Goal: Information Seeking & Learning: Check status

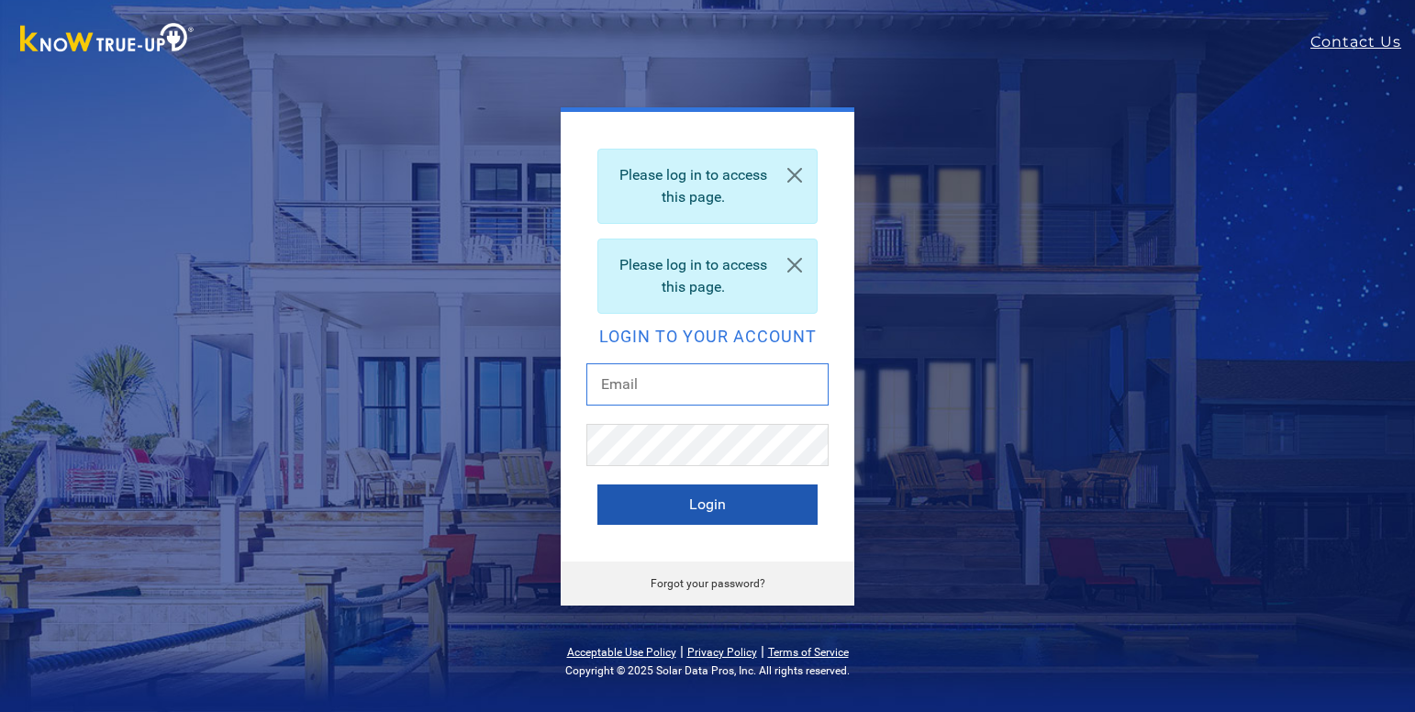
type input "mjharris1334@gmail.com"
click at [771, 497] on button "Login" at bounding box center [708, 505] width 220 height 40
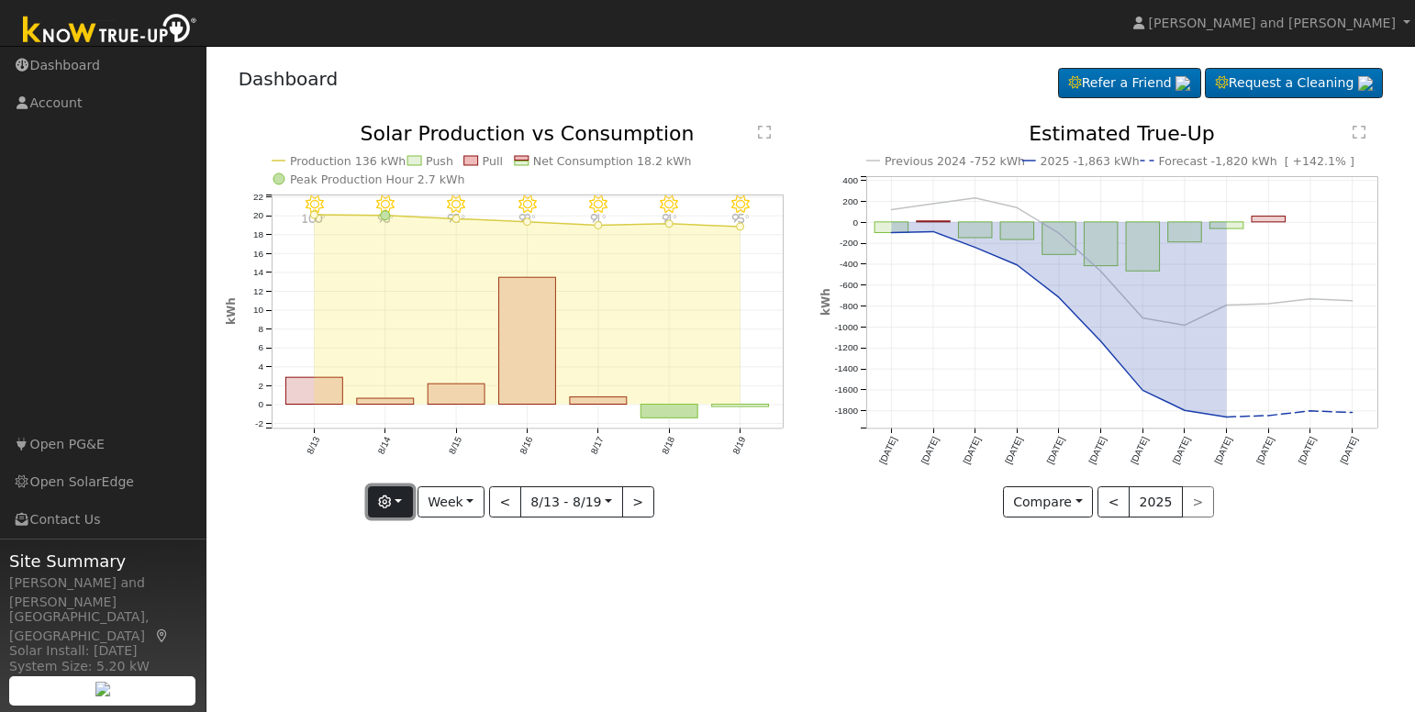
click at [389, 494] on button "button" at bounding box center [390, 501] width 45 height 31
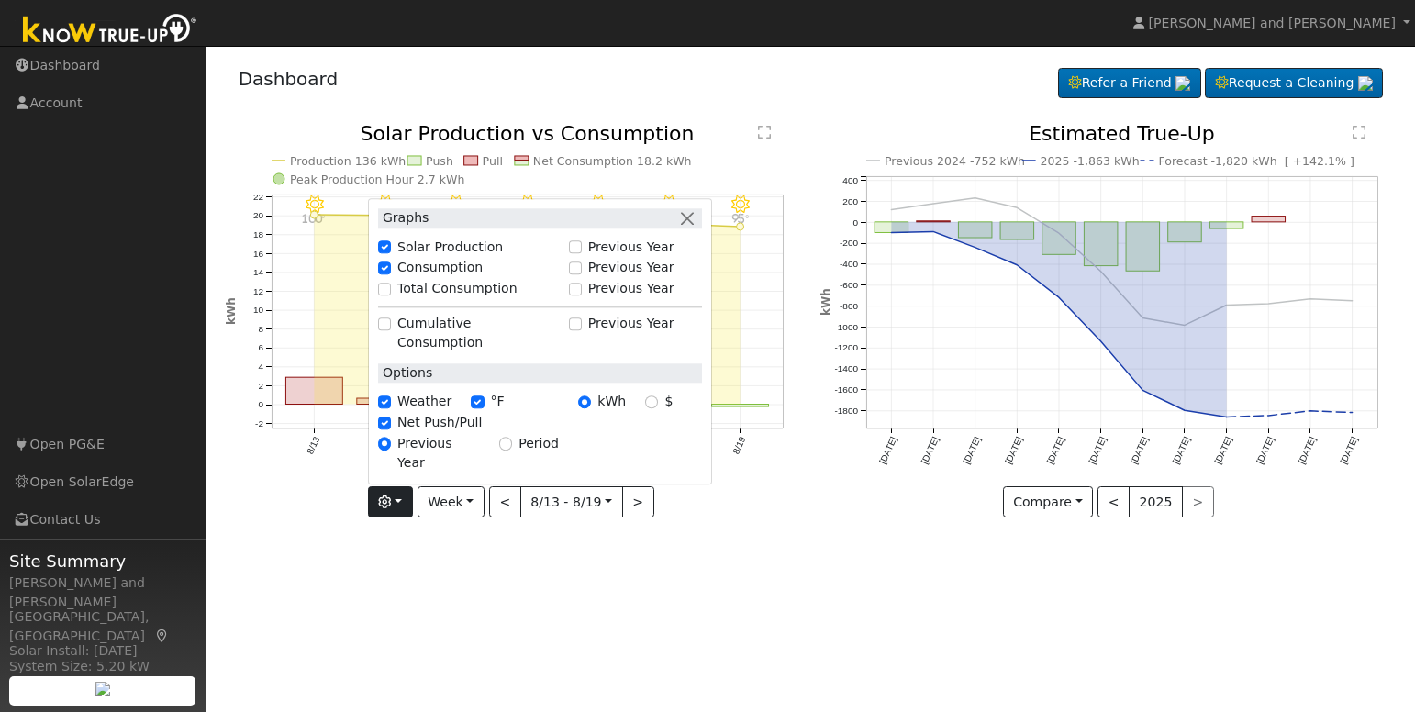
click at [388, 299] on div "Total Consumption" at bounding box center [468, 289] width 181 height 19
click at [391, 296] on input "Total Consumption" at bounding box center [384, 289] width 13 height 13
checkbox input "true"
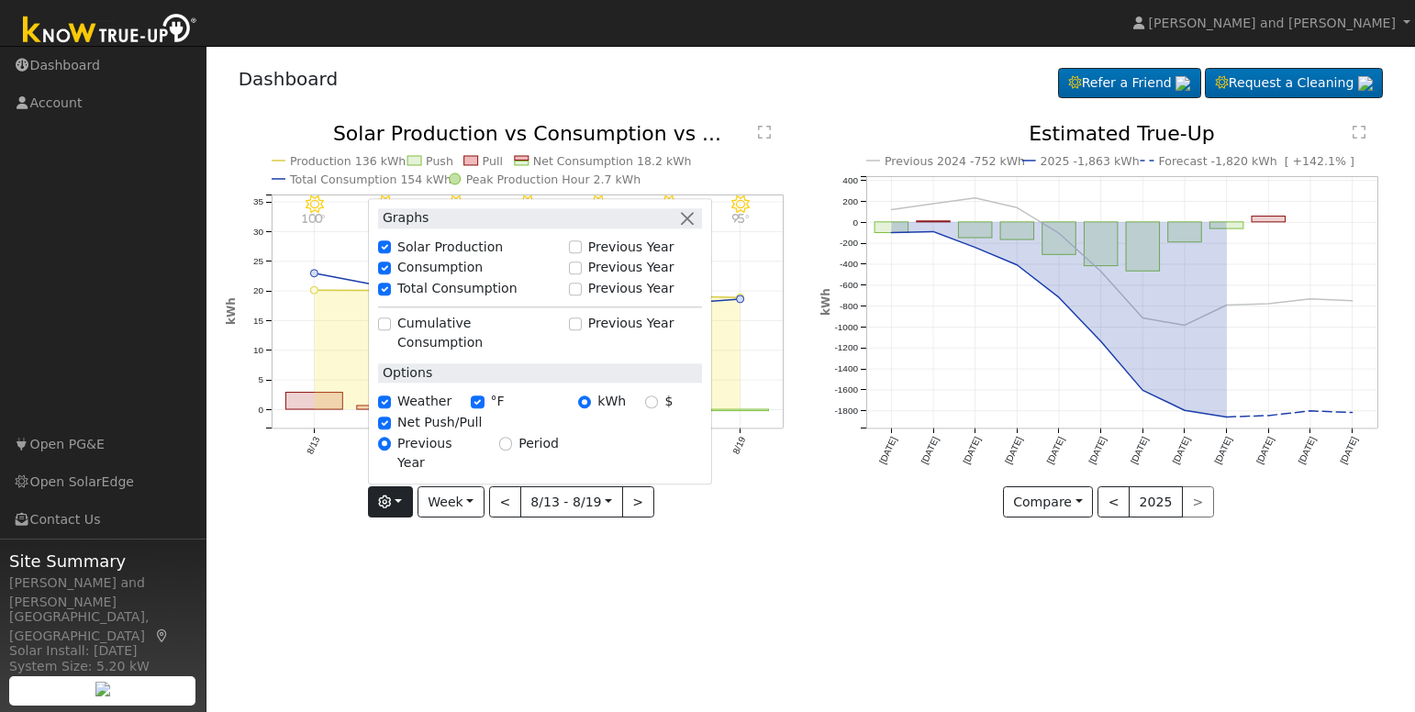
click at [743, 408] on icon "8/19 - Clear 95° 8/18 - Clear 91° 8/17 - Clear 91° 8/16 - Clear 92° 8/15 - Clea…" at bounding box center [513, 321] width 575 height 395
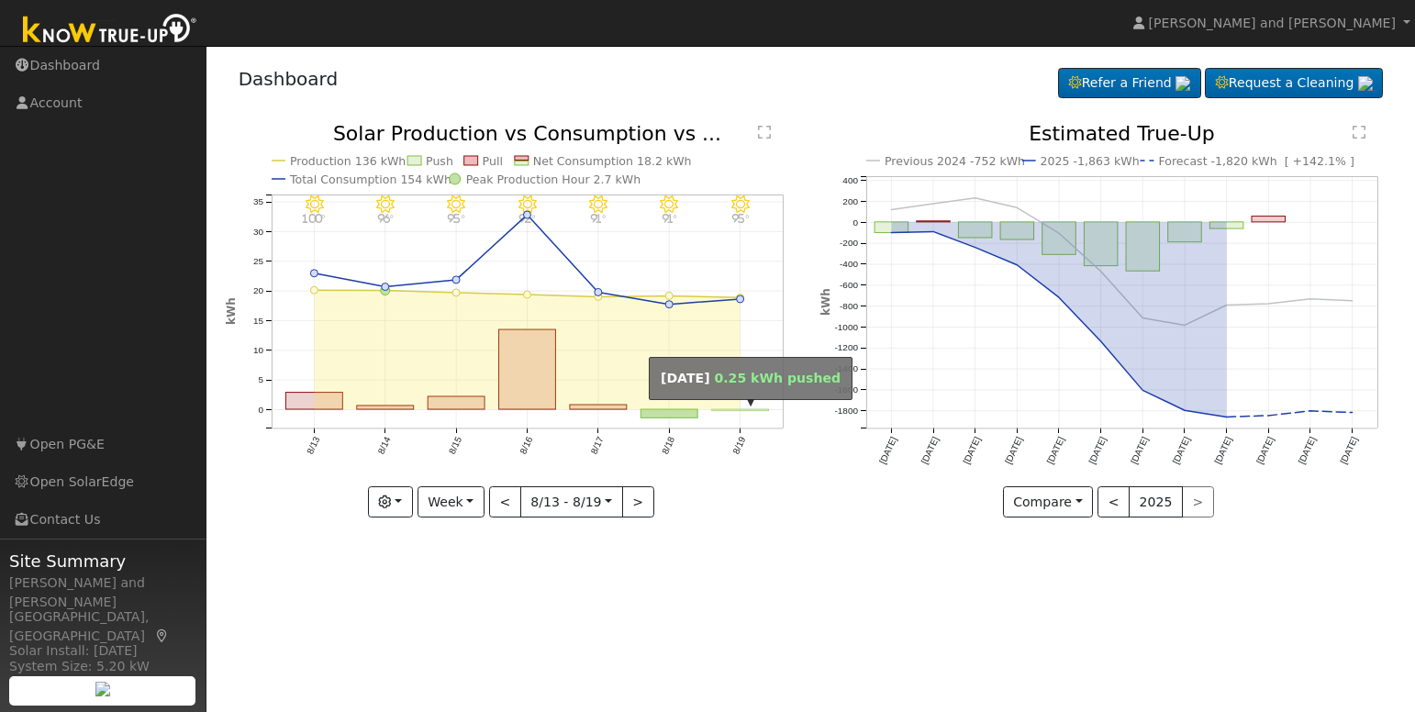
click at [743, 411] on rect "onclick=""" at bounding box center [740, 410] width 57 height 2
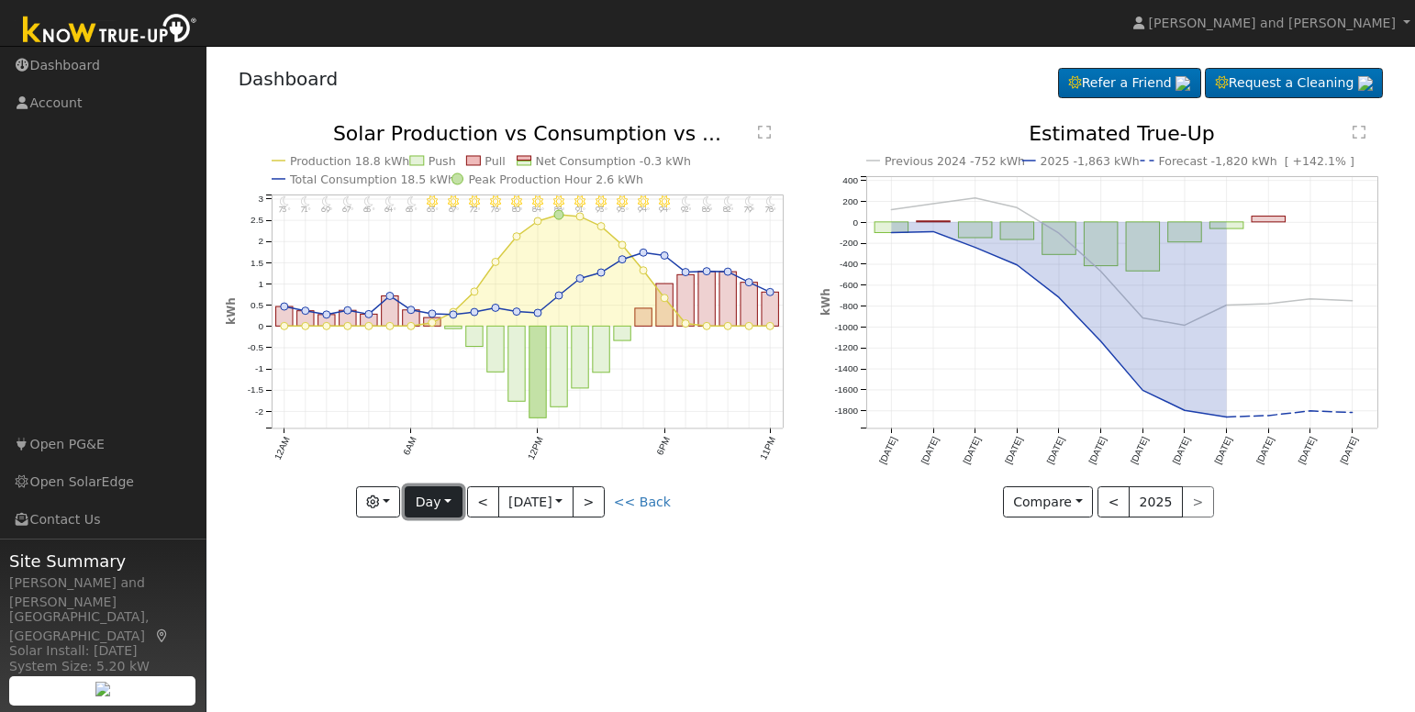
click at [435, 511] on button "Day" at bounding box center [433, 501] width 57 height 31
click at [435, 595] on link "Month" at bounding box center [470, 592] width 128 height 26
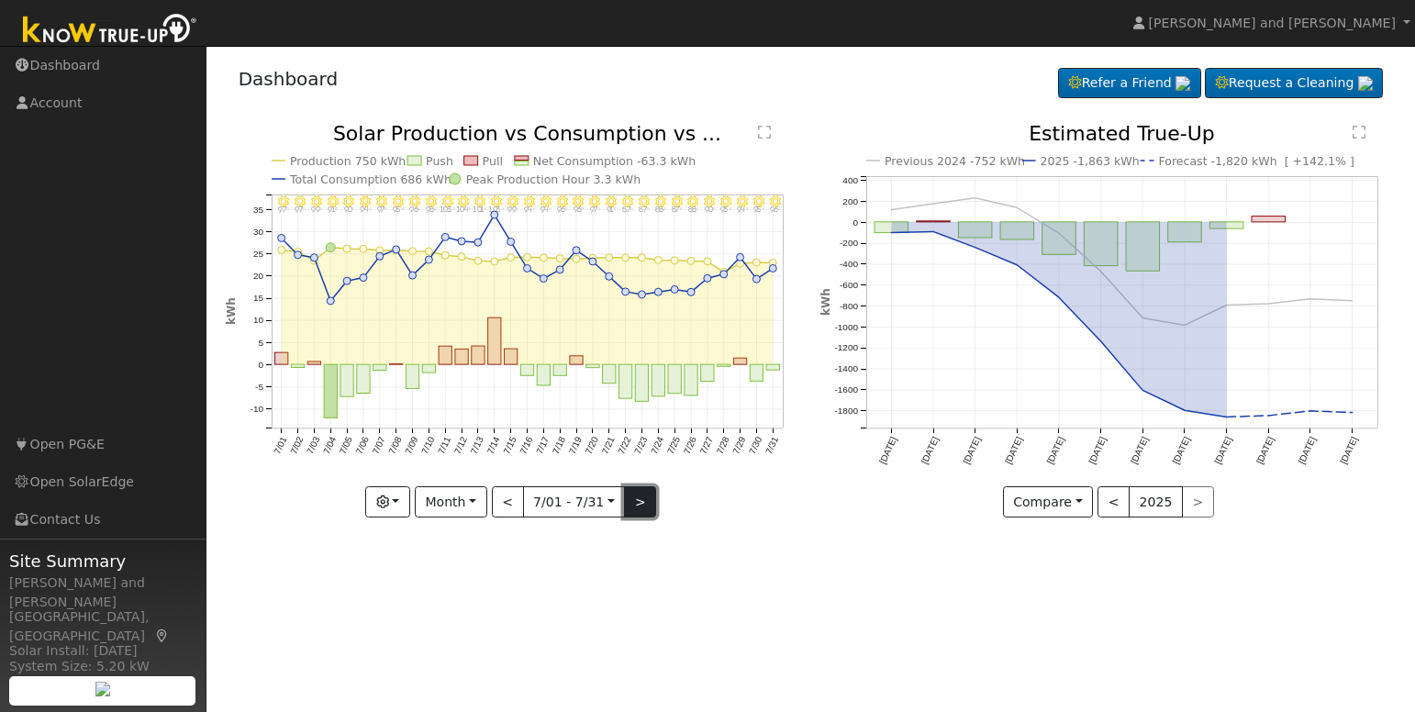
click at [638, 501] on button ">" at bounding box center [640, 501] width 32 height 31
type input "2025-08-01"
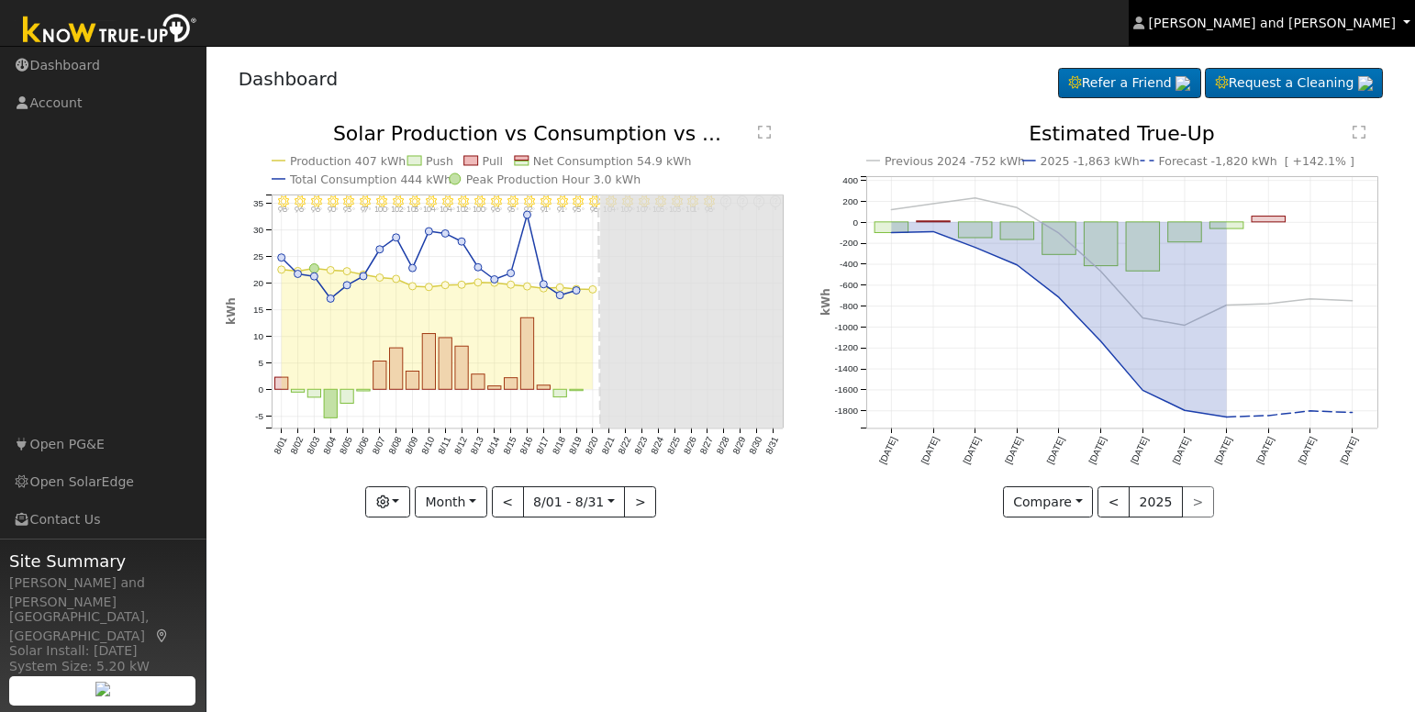
click at [1298, 18] on span "Michael and Connie Harris" at bounding box center [1272, 23] width 247 height 15
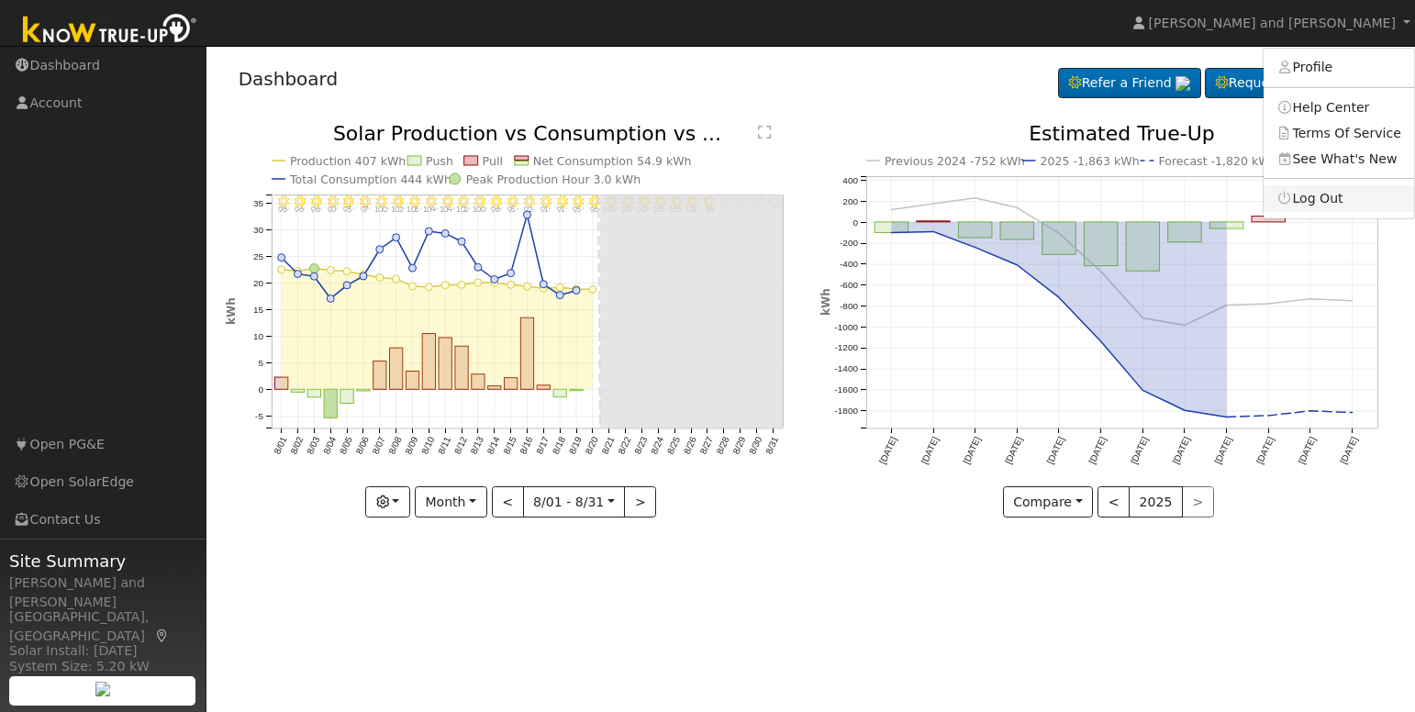
click at [1313, 204] on link "Log Out" at bounding box center [1339, 198] width 151 height 26
